Goal: Register for event/course

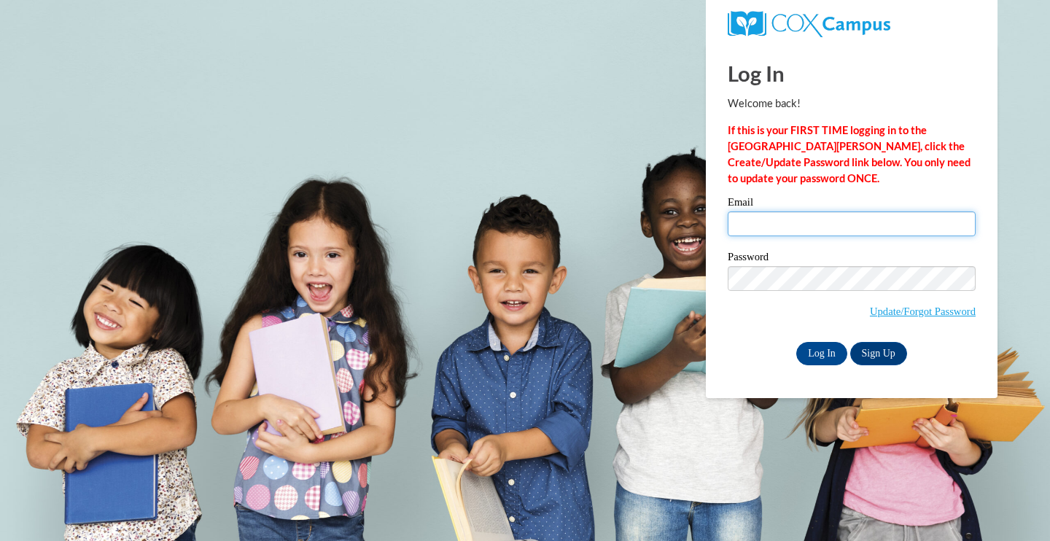
click at [783, 226] on input "Email" at bounding box center [852, 224] width 248 height 25
type input "megan.jones@vc-k12.us"
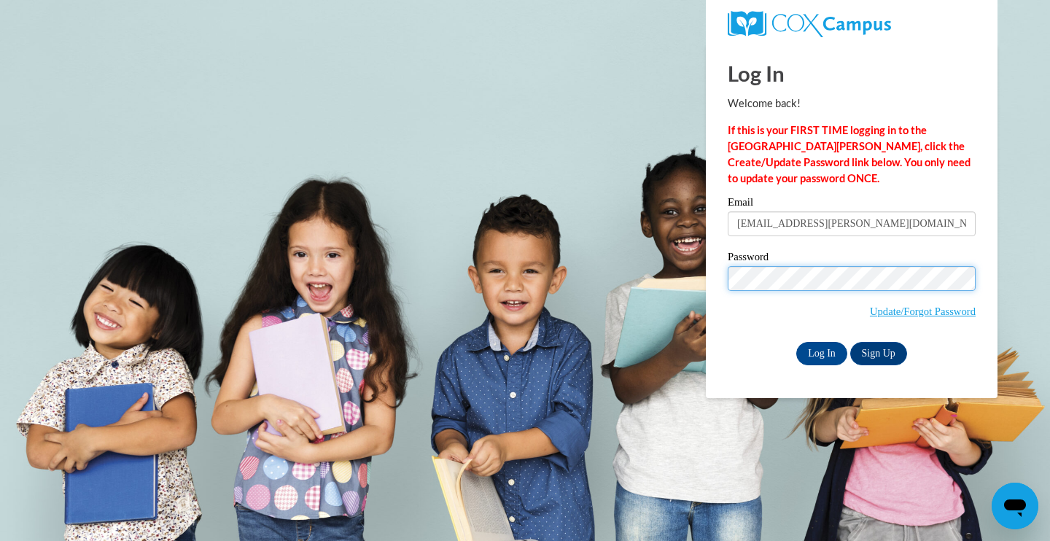
click at [797, 342] on input "Log In" at bounding box center [822, 353] width 51 height 23
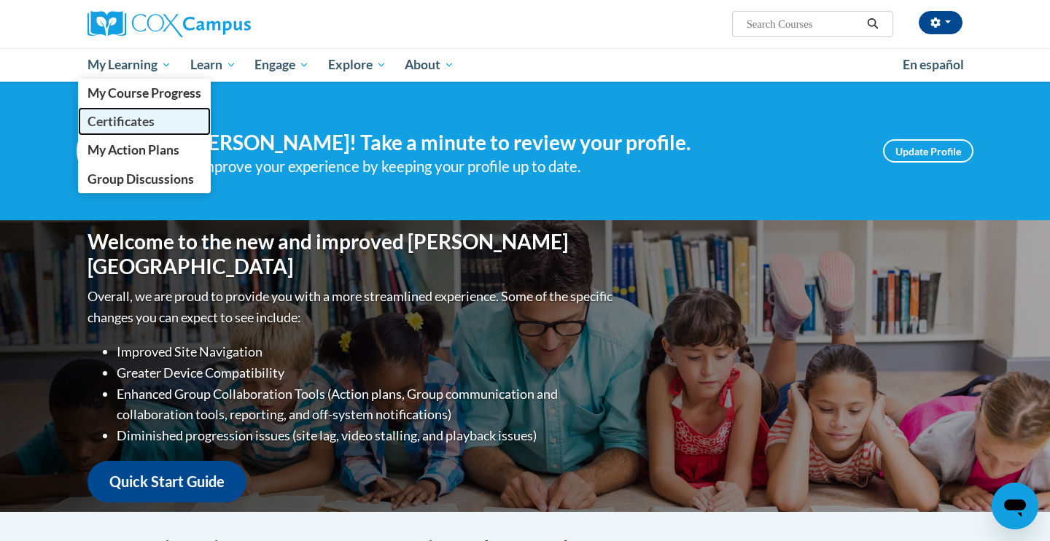
click at [140, 116] on span "Certificates" at bounding box center [121, 121] width 67 height 15
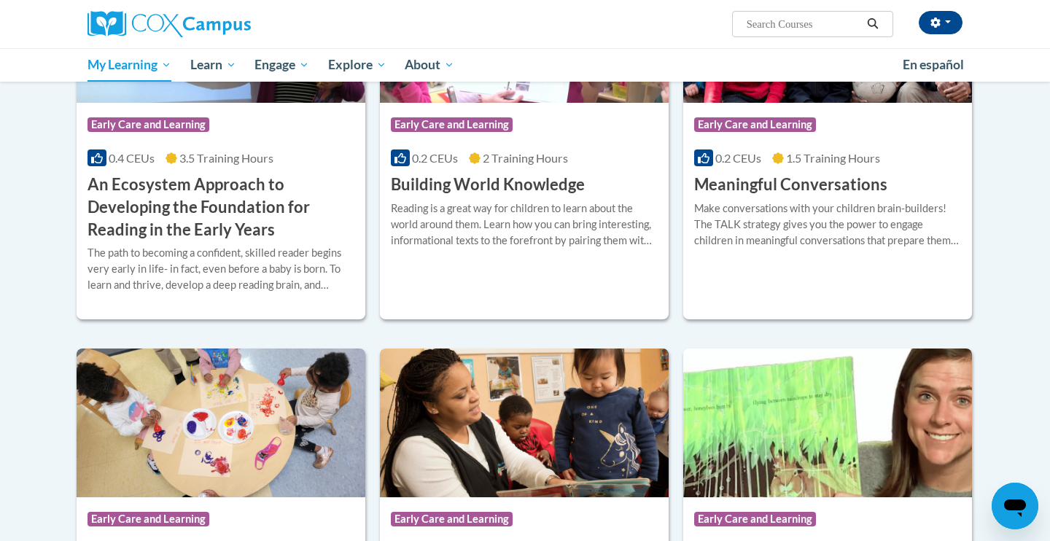
scroll to position [218, 0]
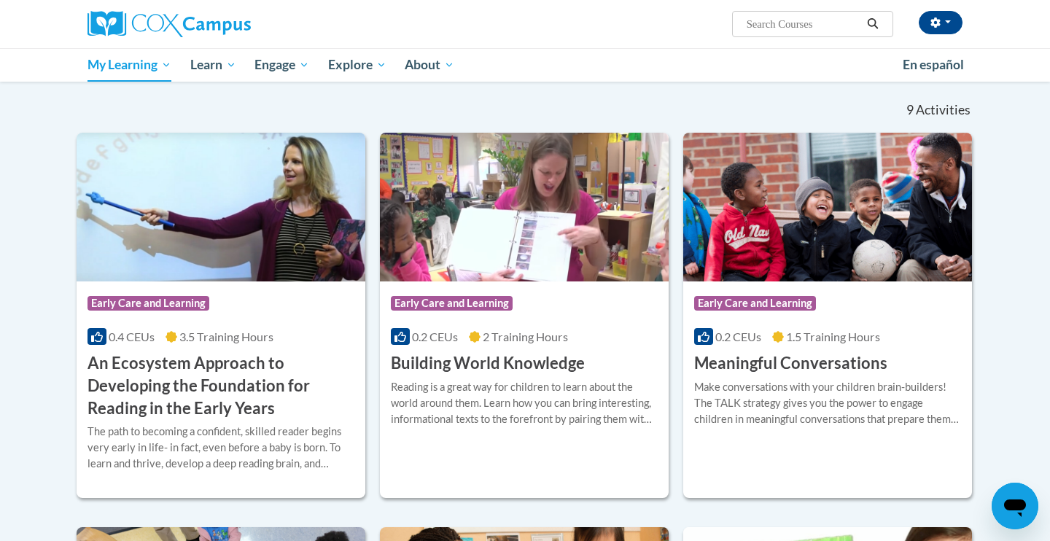
click at [752, 24] on input "Search..." at bounding box center [804, 24] width 117 height 18
type input "rhyme with me"
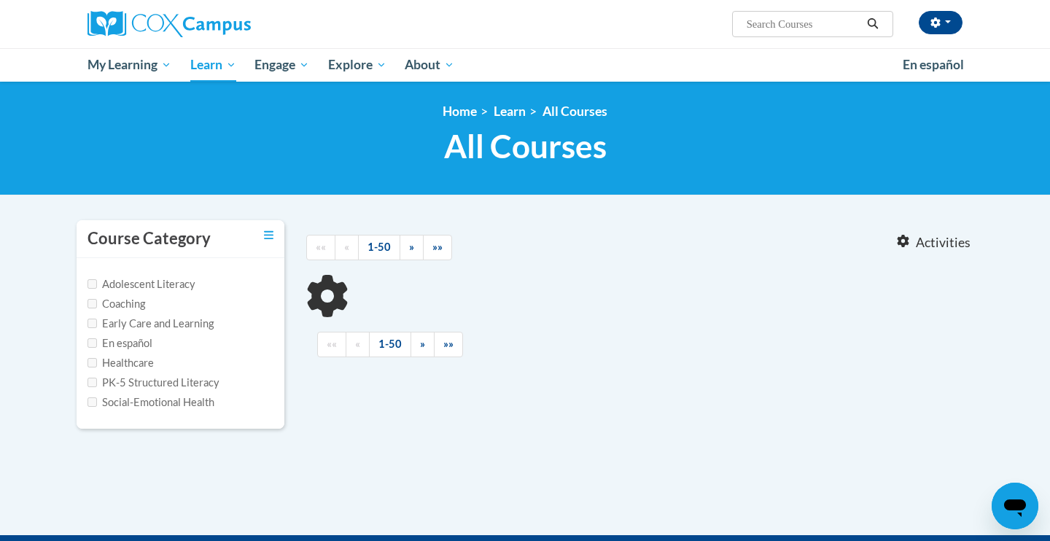
type input "rhyme with me"
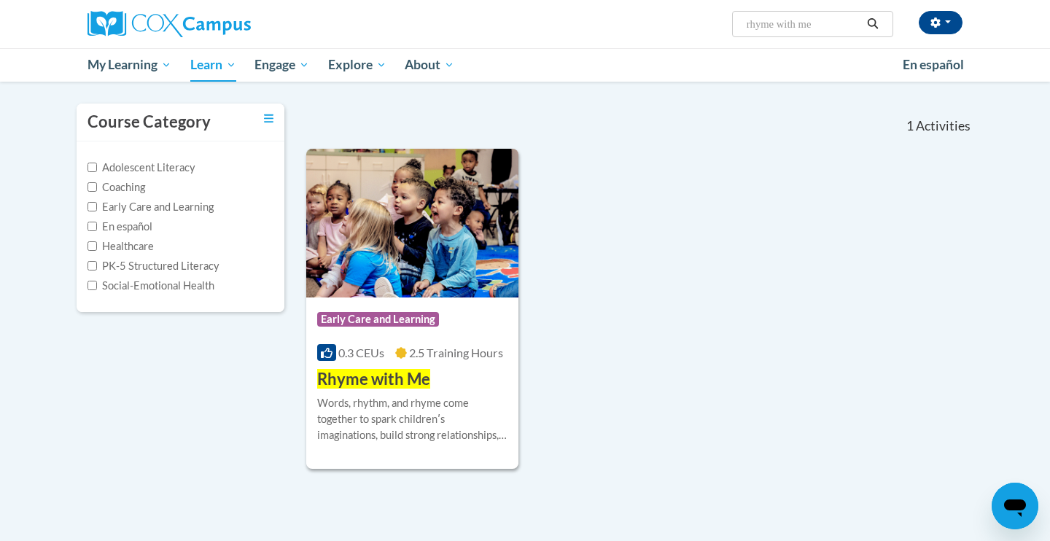
scroll to position [120, 0]
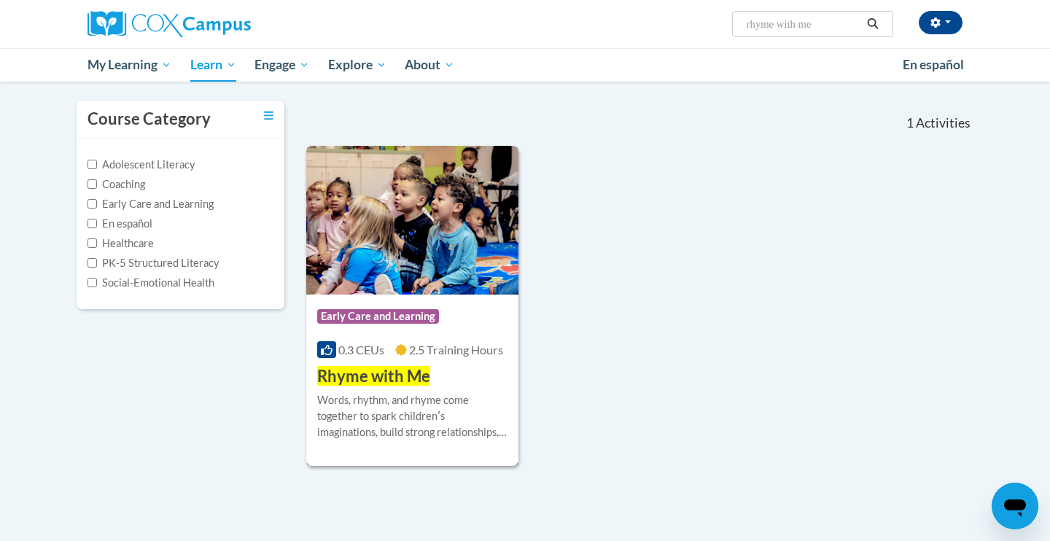
click at [423, 330] on div "Course Category: Early Care and Learning" at bounding box center [412, 318] width 190 height 33
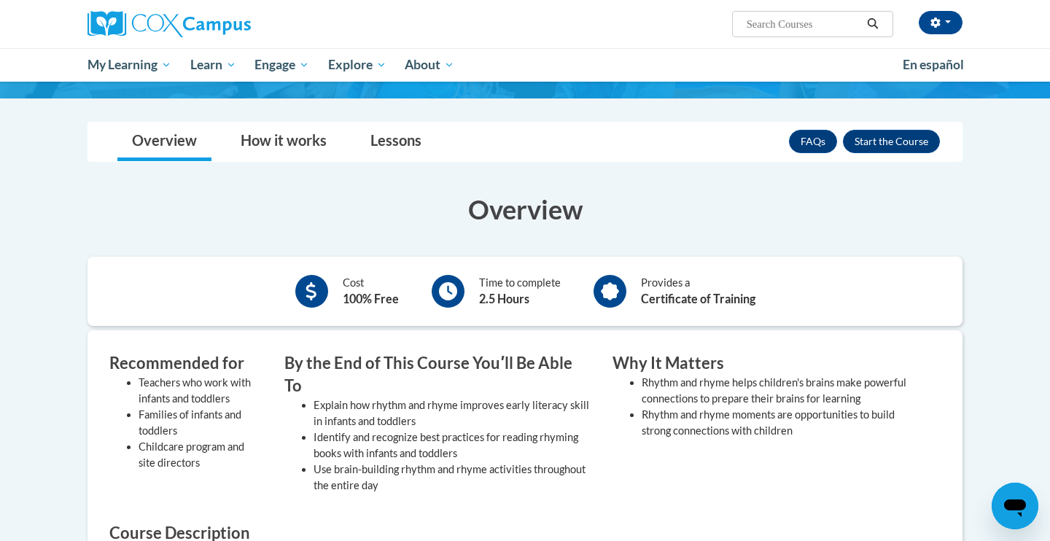
scroll to position [177, 0]
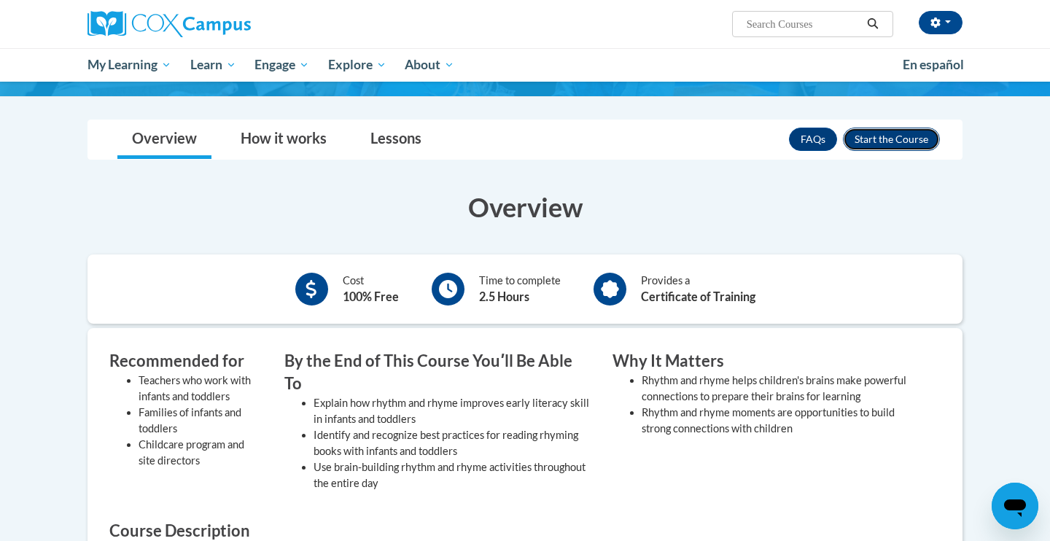
click at [879, 130] on button "Enroll" at bounding box center [891, 139] width 97 height 23
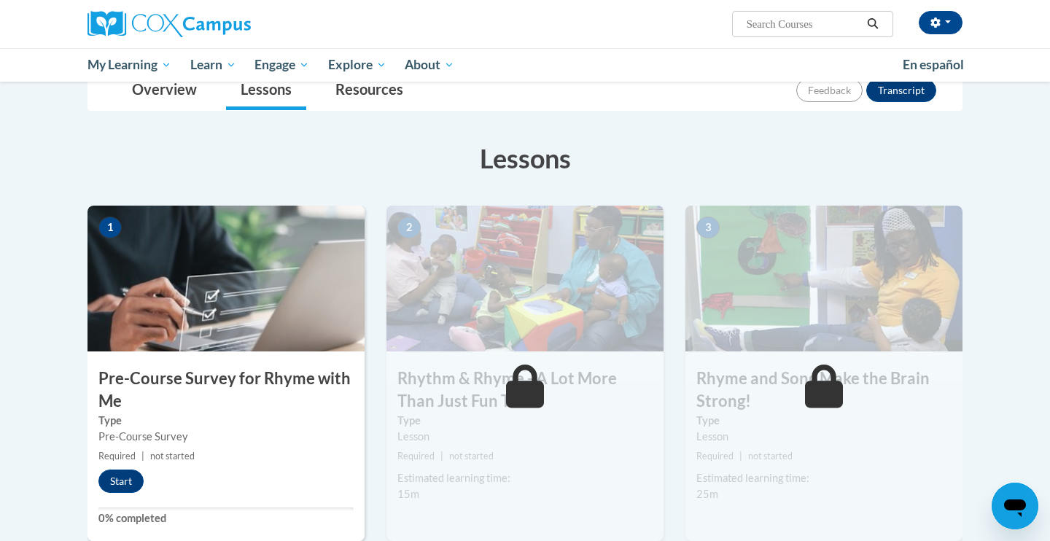
scroll to position [182, 0]
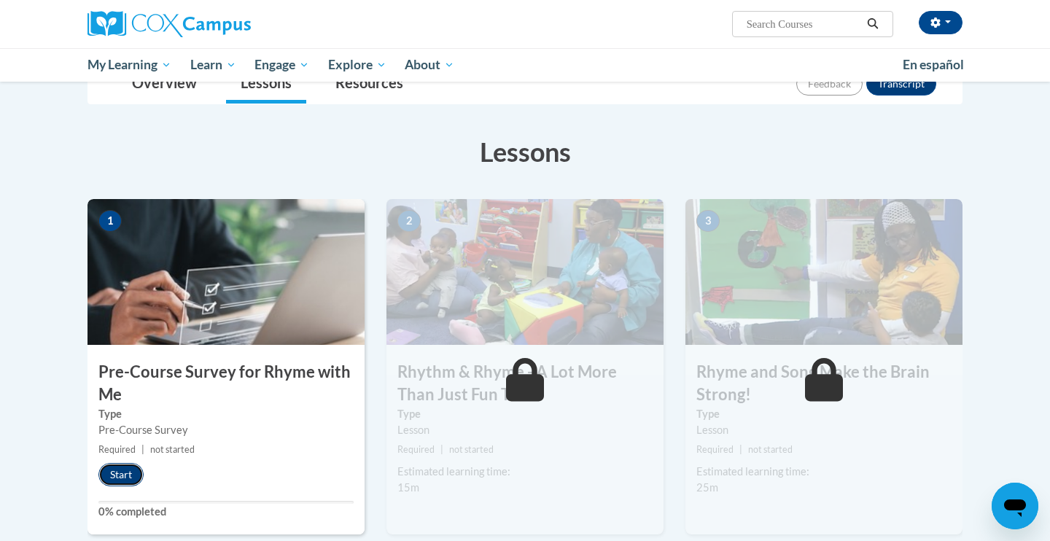
click at [117, 476] on button "Start" at bounding box center [120, 474] width 45 height 23
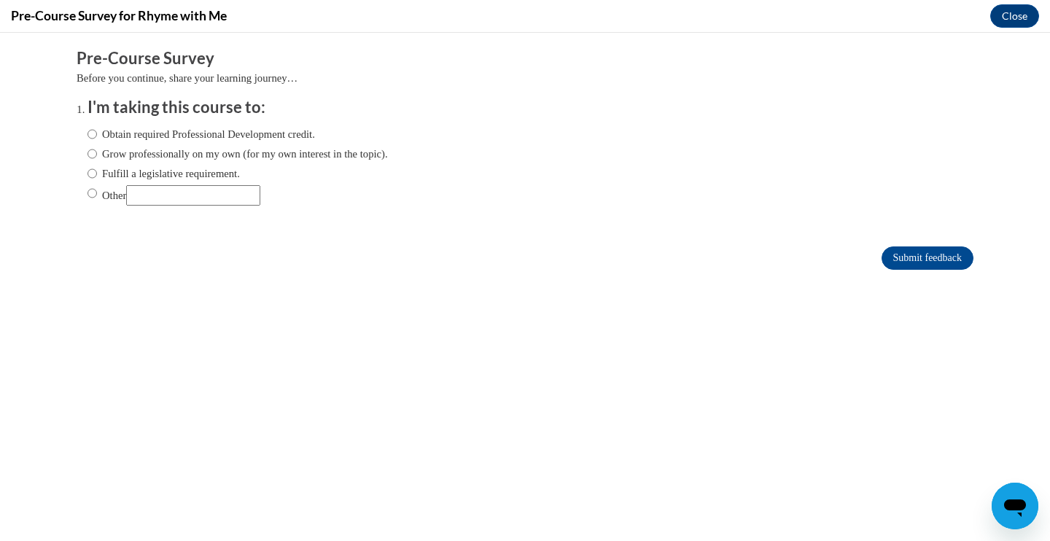
scroll to position [0, 0]
click at [93, 133] on input "Obtain required Professional Development credit." at bounding box center [92, 134] width 9 height 16
radio input "true"
click at [904, 259] on input "Submit feedback" at bounding box center [928, 258] width 92 height 23
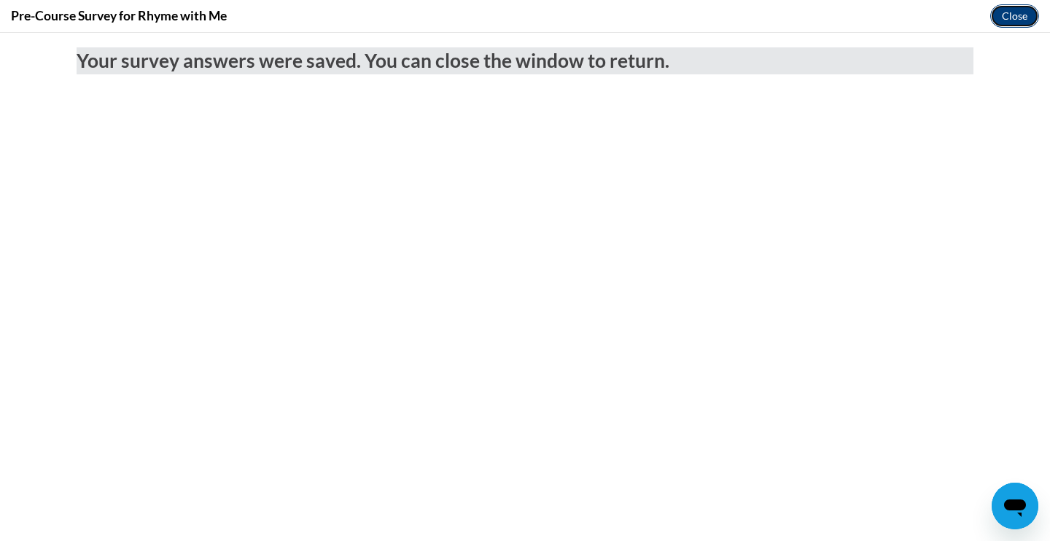
click at [1025, 15] on button "Close" at bounding box center [1015, 15] width 49 height 23
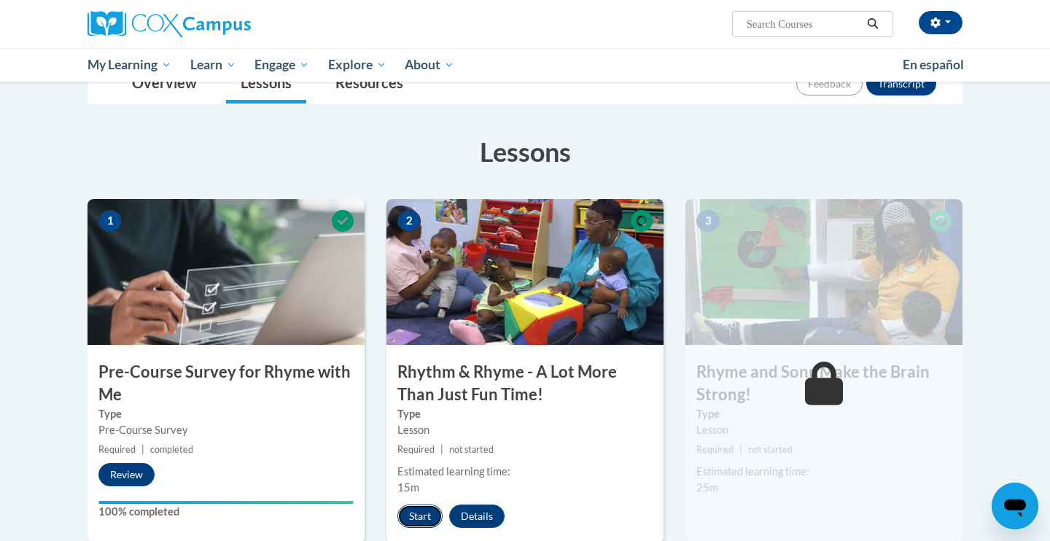
click at [414, 518] on button "Start" at bounding box center [420, 516] width 45 height 23
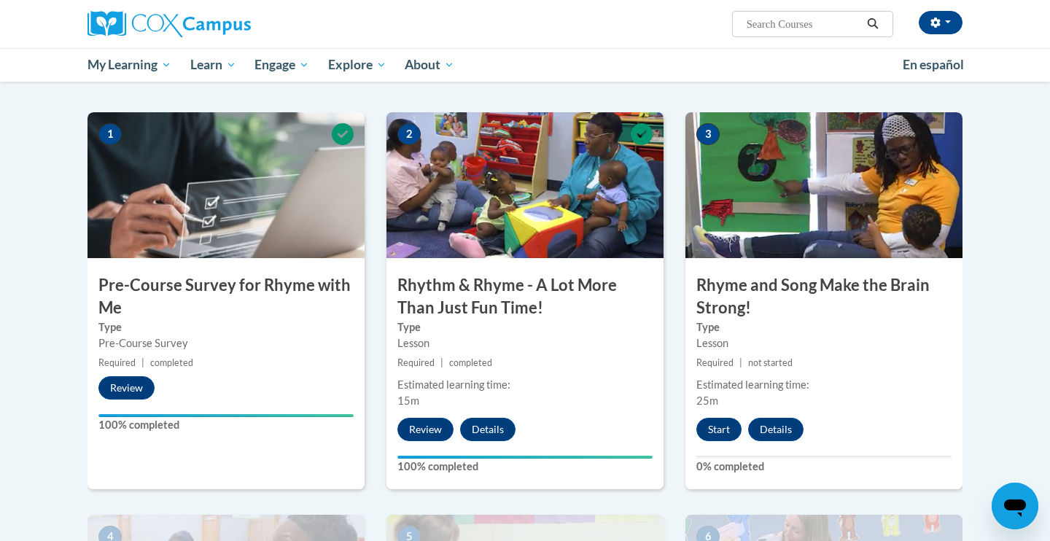
scroll to position [275, 0]
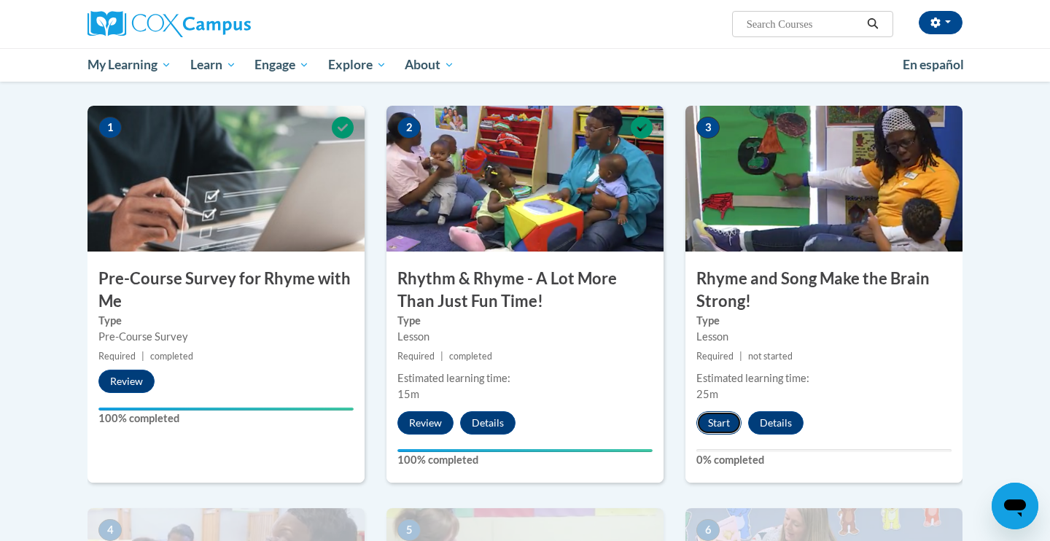
click at [711, 420] on button "Start" at bounding box center [719, 422] width 45 height 23
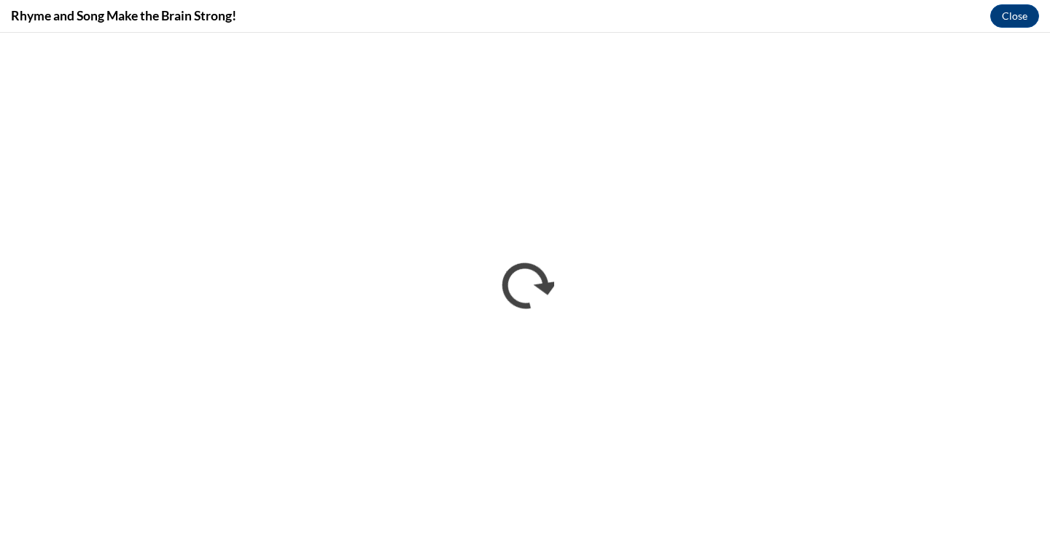
scroll to position [0, 0]
click at [1007, 18] on button "Close" at bounding box center [1015, 15] width 49 height 23
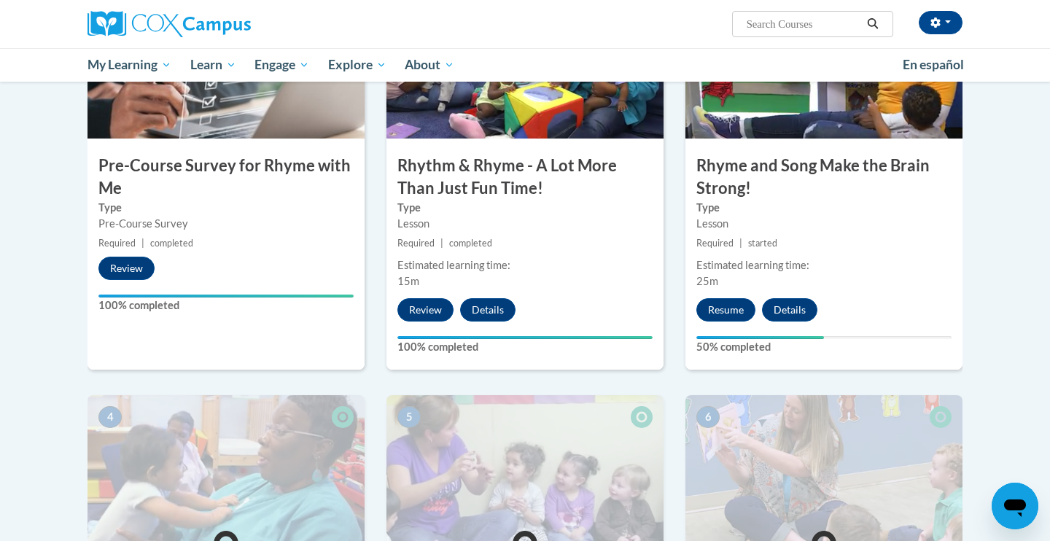
scroll to position [371, 0]
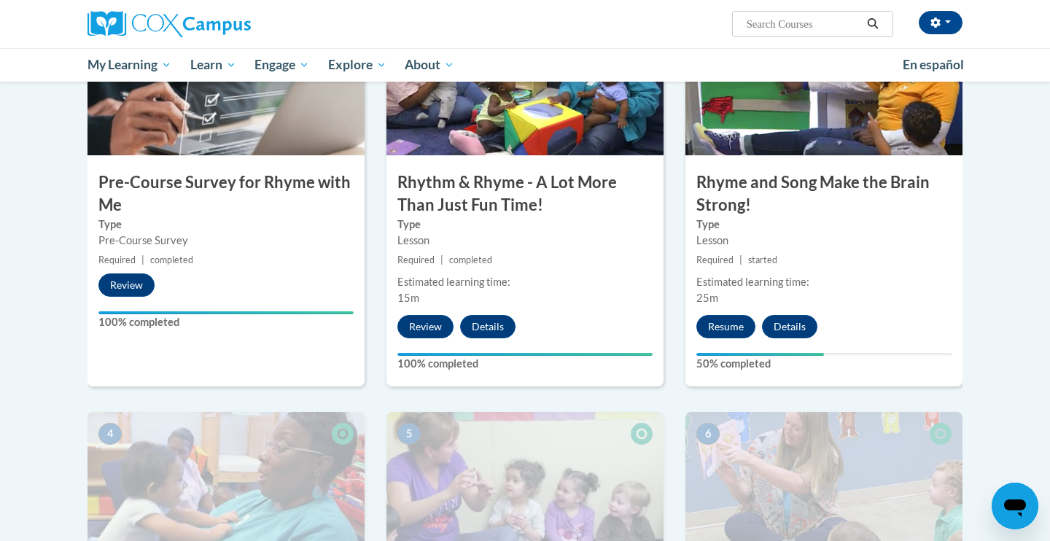
click at [742, 199] on h3 "Rhyme and Song Make the Brain Strong!" at bounding box center [824, 193] width 277 height 45
click at [740, 187] on h3 "Rhyme and Song Make the Brain Strong!" at bounding box center [824, 193] width 277 height 45
click at [720, 328] on button "Resume" at bounding box center [726, 326] width 59 height 23
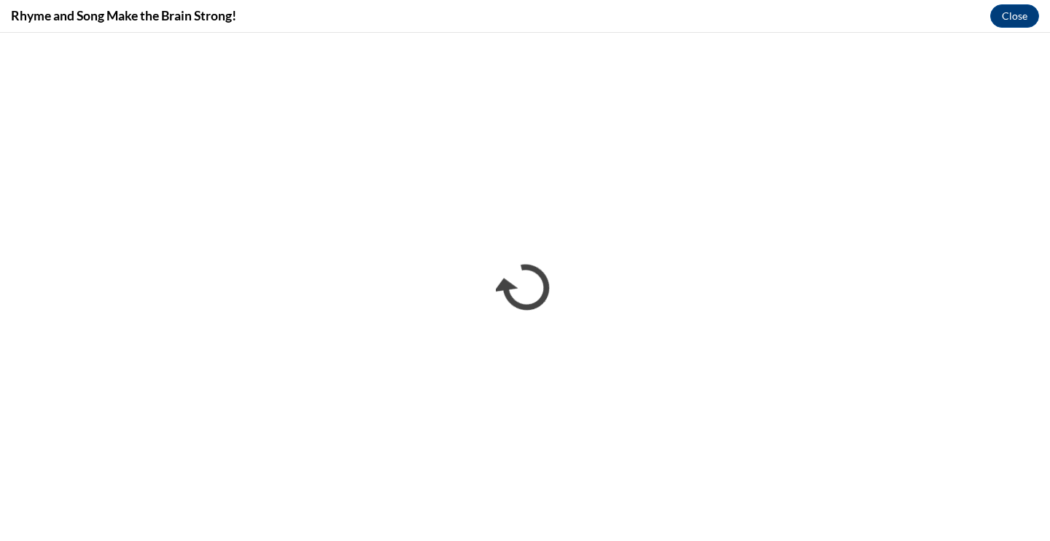
scroll to position [0, 0]
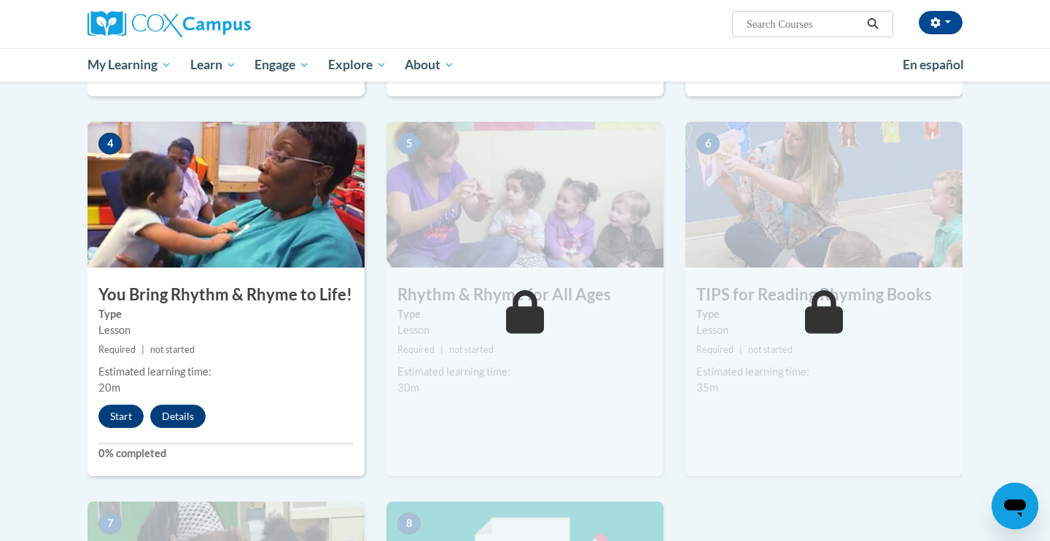
scroll to position [662, 0]
click at [127, 419] on button "Start" at bounding box center [120, 415] width 45 height 23
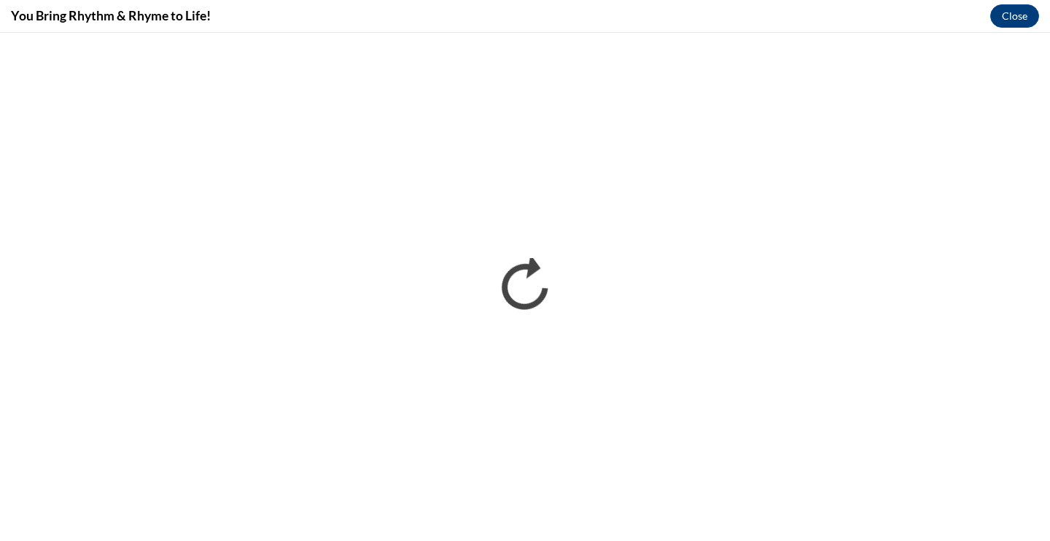
scroll to position [0, 0]
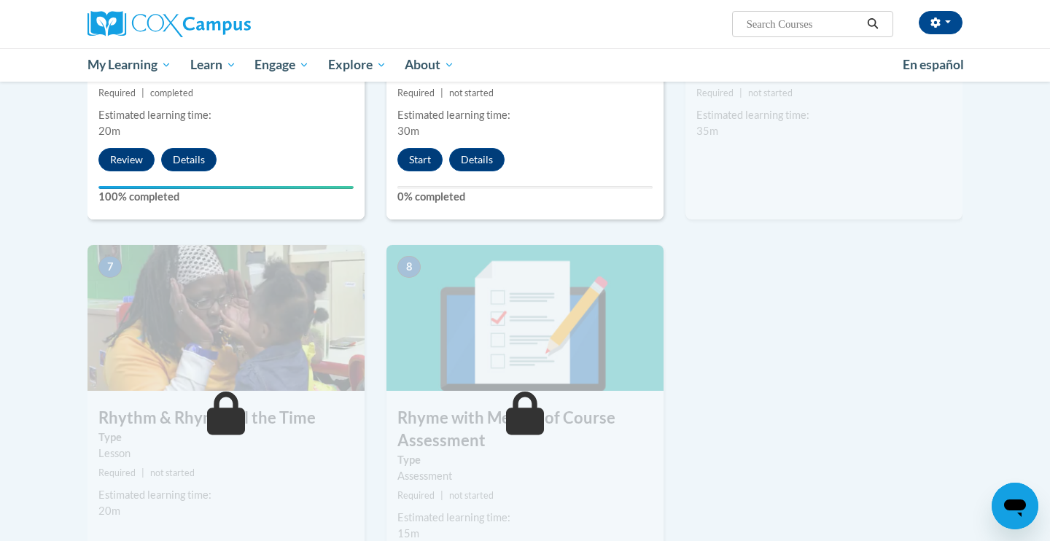
scroll to position [923, 0]
